Goal: Find contact information: Find contact information

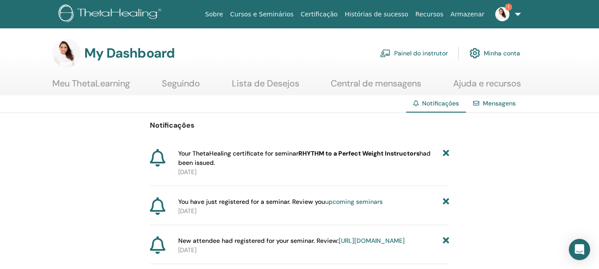
scroll to position [44, 0]
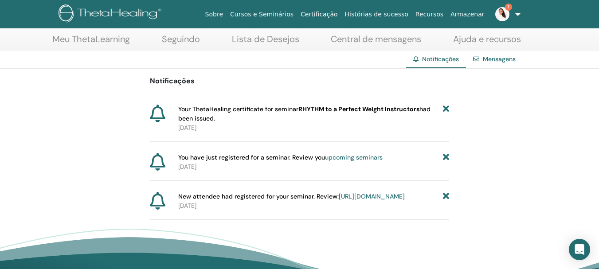
click at [340, 200] on link "[URL][DOMAIN_NAME]" at bounding box center [372, 196] width 66 height 8
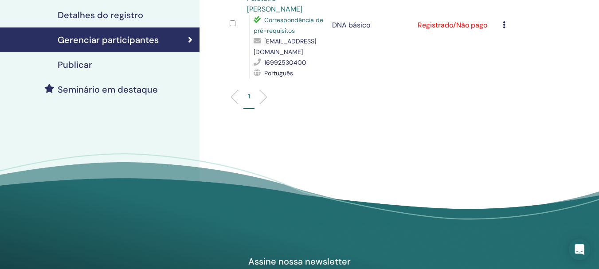
scroll to position [133, 0]
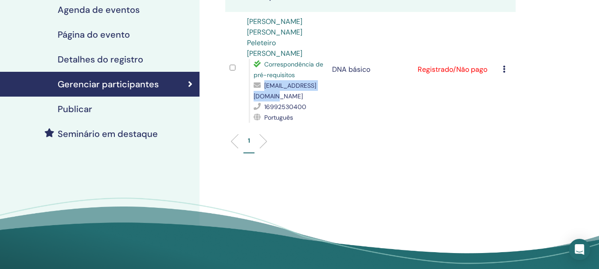
drag, startPoint x: 254, startPoint y: 74, endPoint x: 326, endPoint y: 73, distance: 72.3
click at [316, 82] on font "apsoares1972@gmail.com" at bounding box center [285, 91] width 63 height 19
copy font "apsoares1972@gmail.com"
